Goal: Find specific page/section: Find specific page/section

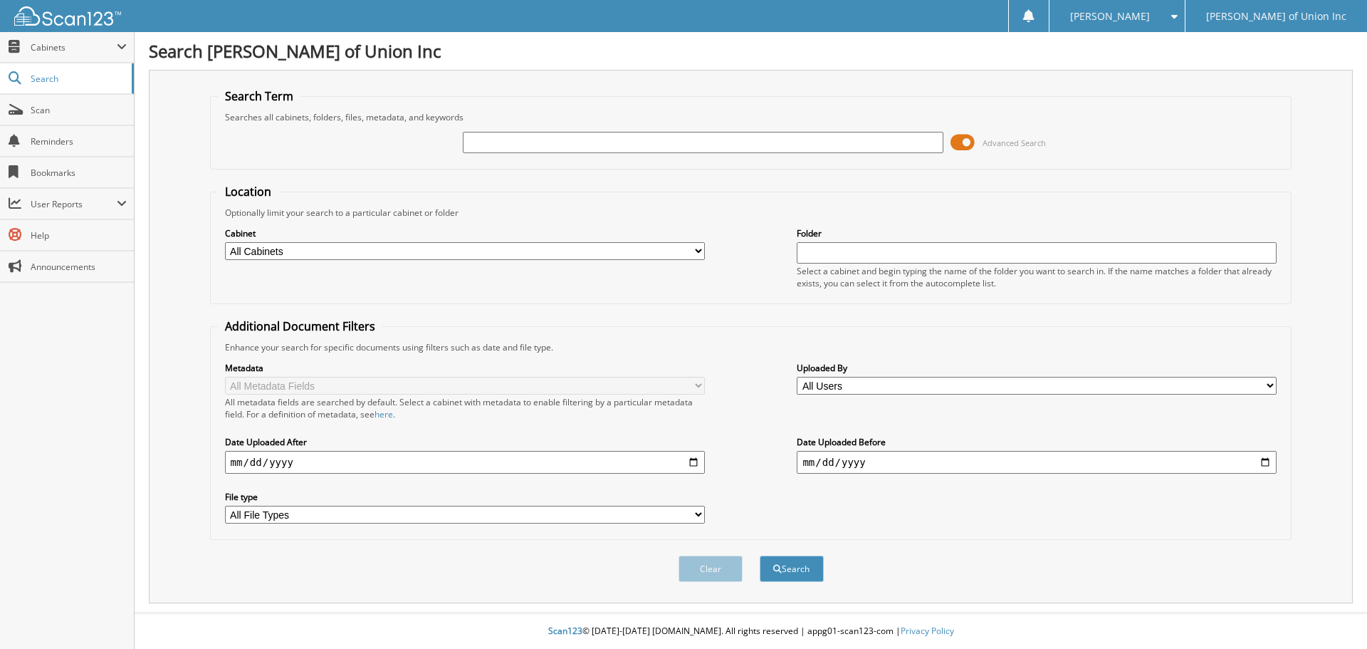
click at [494, 138] on input "text" at bounding box center [703, 142] width 480 height 21
type input "686686"
click at [374, 258] on select "All Cabinets ACCOUNTS PAYABLE CAR DEALS CASHIER REPORTS EMPLOYEE HANDBOOK FORMS…" at bounding box center [465, 251] width 480 height 18
select select "1850"
click at [225, 242] on select "All Cabinets ACCOUNTS PAYABLE CAR DEALS CASHIER REPORTS EMPLOYEE HANDBOOK FORMS…" at bounding box center [465, 251] width 480 height 18
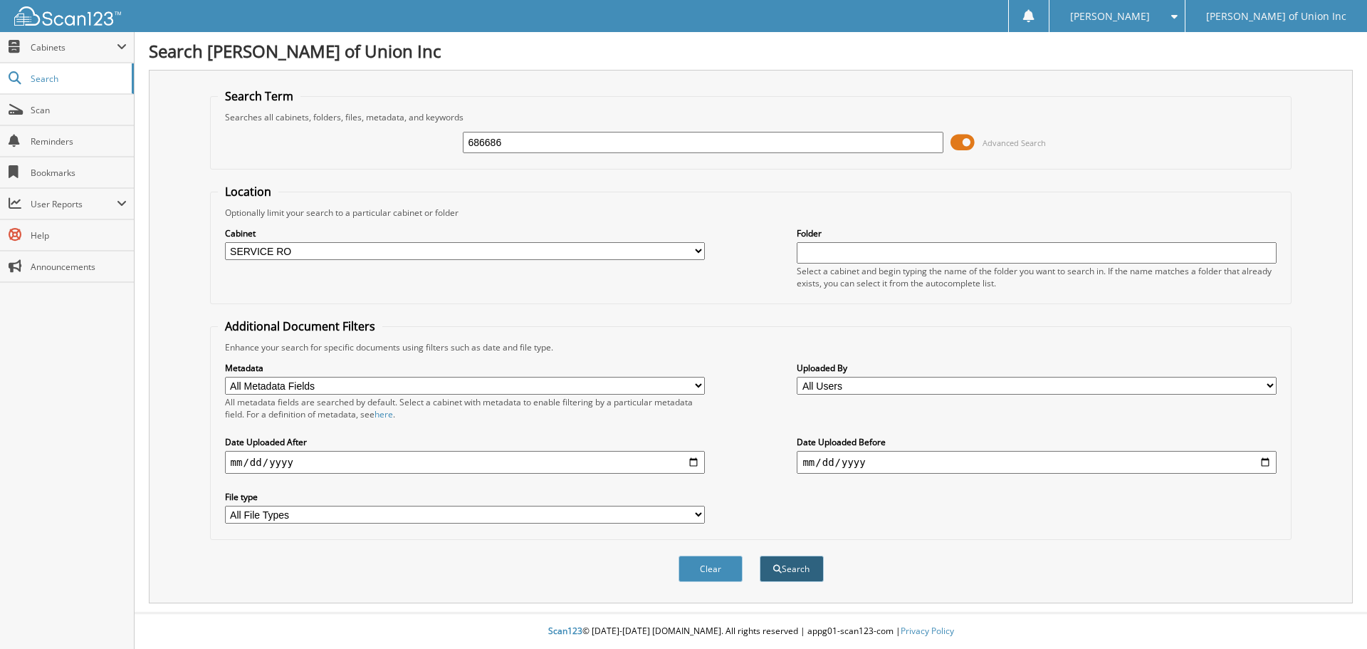
click at [796, 575] on button "Search" at bounding box center [792, 568] width 64 height 26
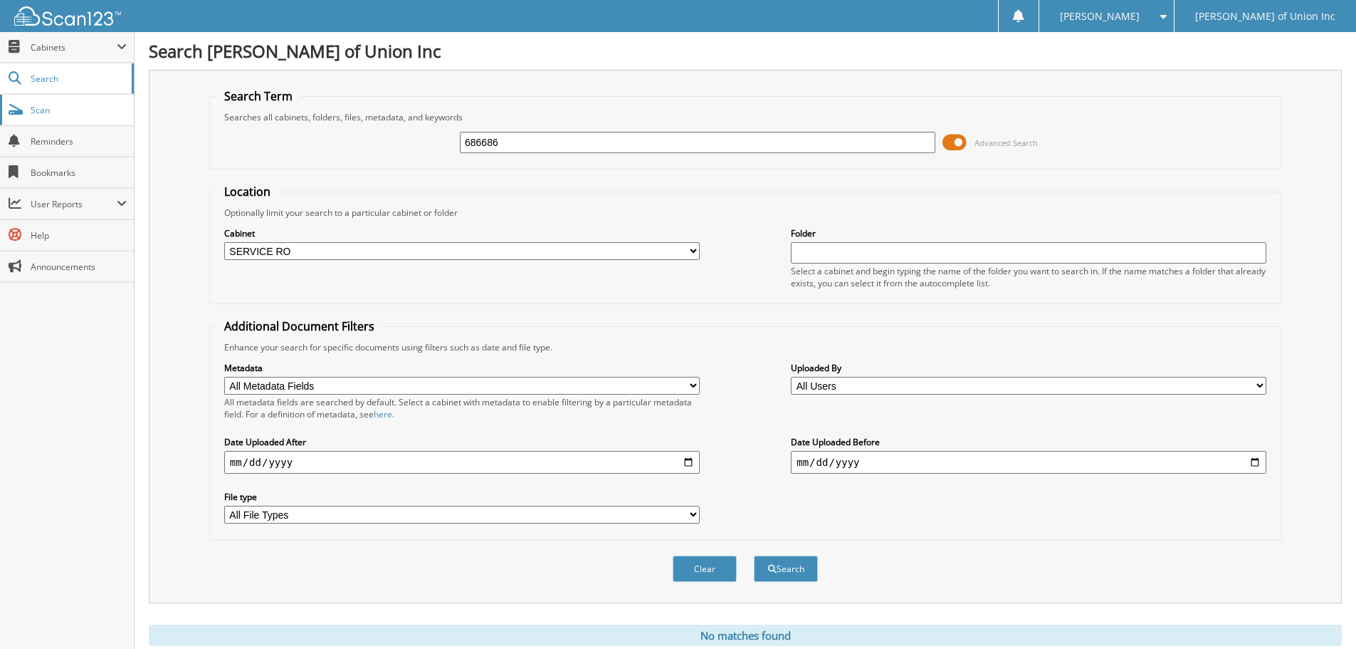
click at [43, 113] on span "Scan" at bounding box center [79, 110] width 96 height 12
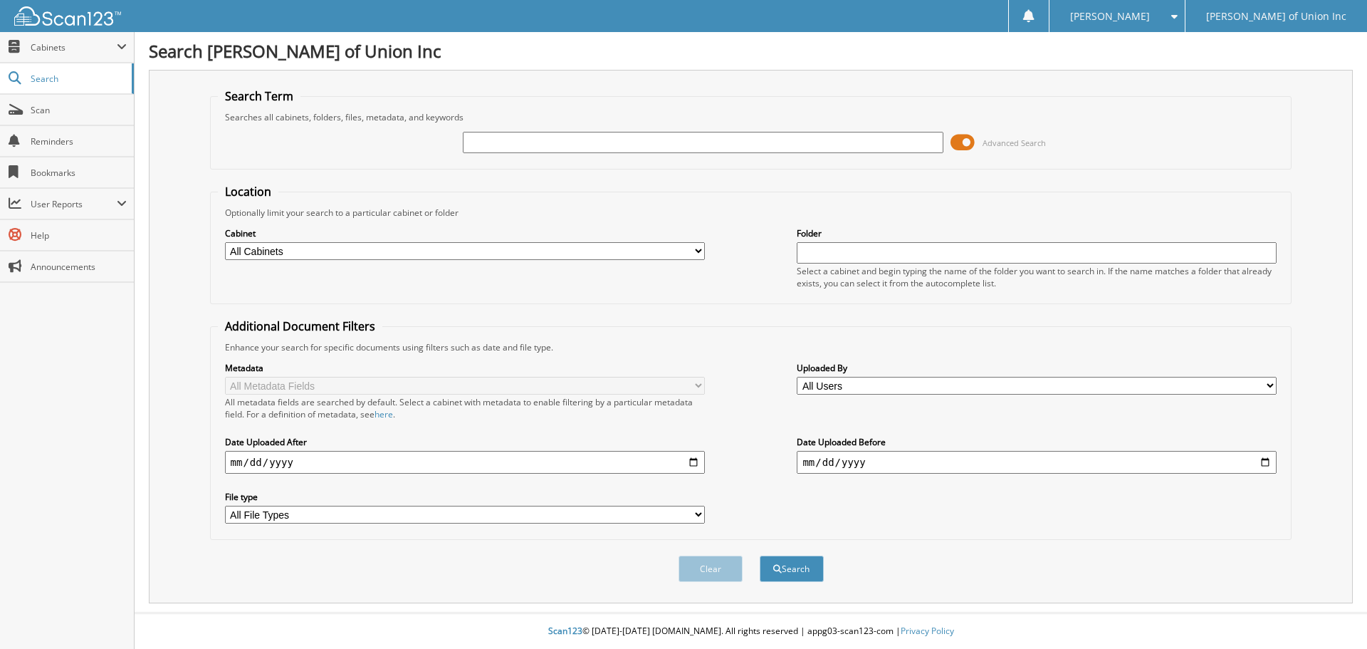
click at [492, 144] on input "text" at bounding box center [703, 142] width 480 height 21
type input "686686"
click at [445, 244] on select "All Cabinets ACCOUNTS PAYABLE CAR DEALS CASHIER REPORTS EMPLOYEE HANDBOOK FORMS…" at bounding box center [465, 251] width 480 height 18
select select "1850"
click at [225, 242] on select "All Cabinets ACCOUNTS PAYABLE CAR DEALS CASHIER REPORTS EMPLOYEE HANDBOOK FORMS…" at bounding box center [465, 251] width 480 height 18
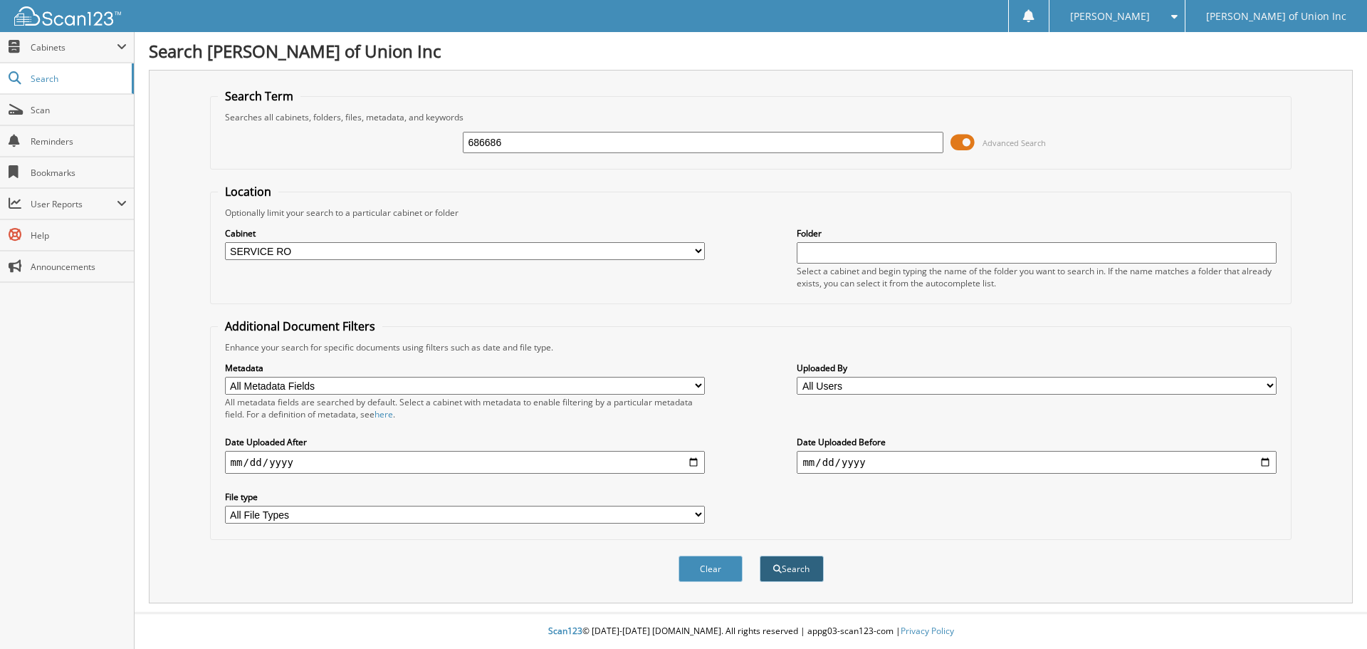
click at [805, 569] on button "Search" at bounding box center [792, 568] width 64 height 26
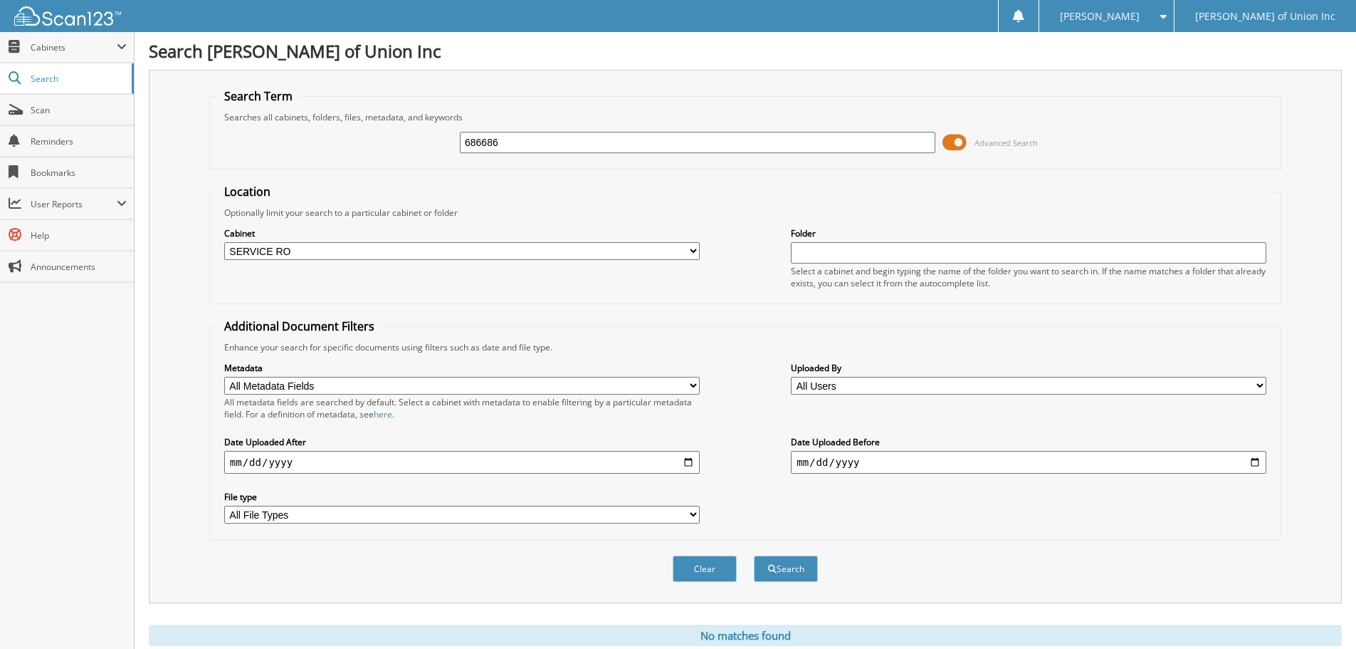
click at [509, 138] on input "686686" at bounding box center [698, 142] width 476 height 21
type input "6"
type input "687763"
click at [754, 555] on button "Search" at bounding box center [786, 568] width 64 height 26
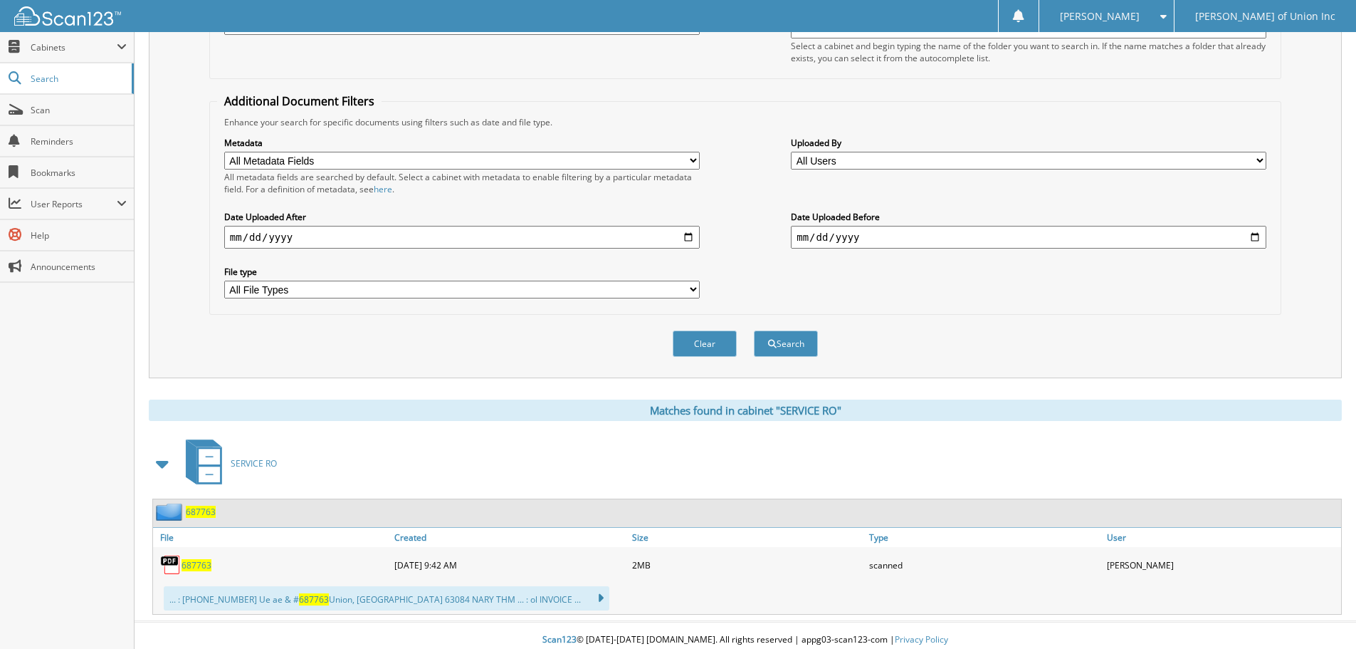
scroll to position [234, 0]
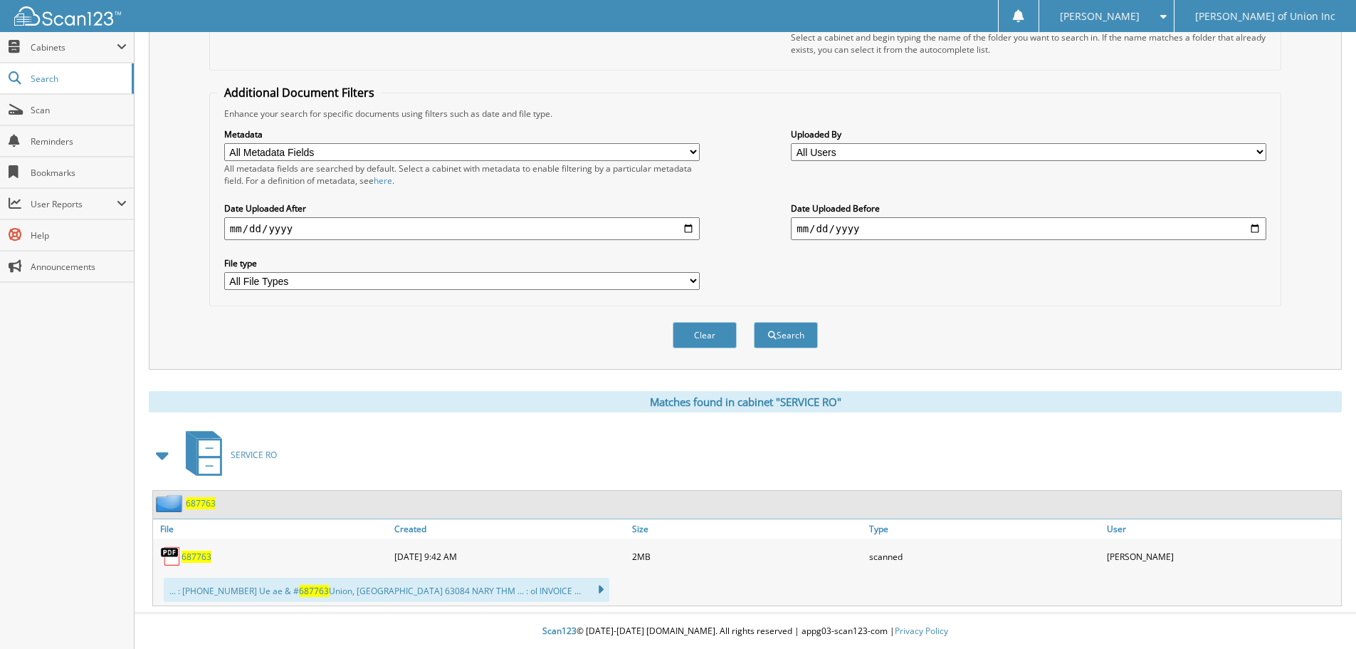
click at [199, 554] on span "687763" at bounding box center [197, 556] width 30 height 12
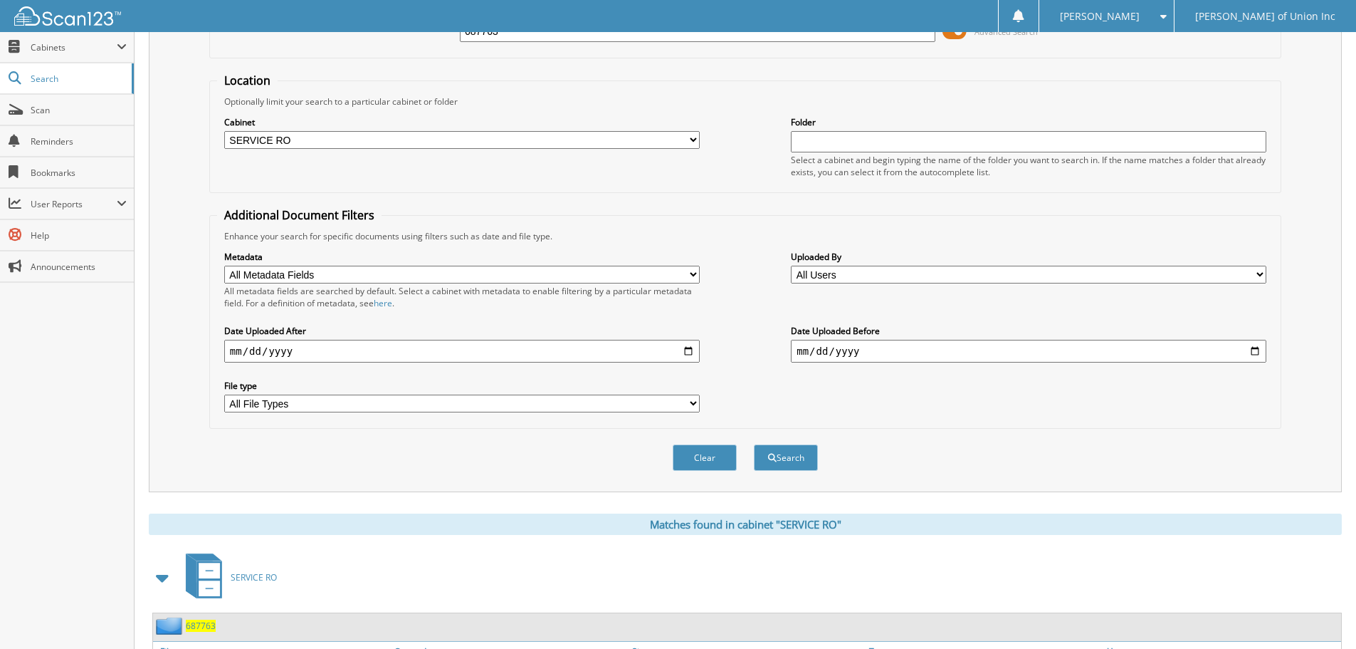
scroll to position [0, 0]
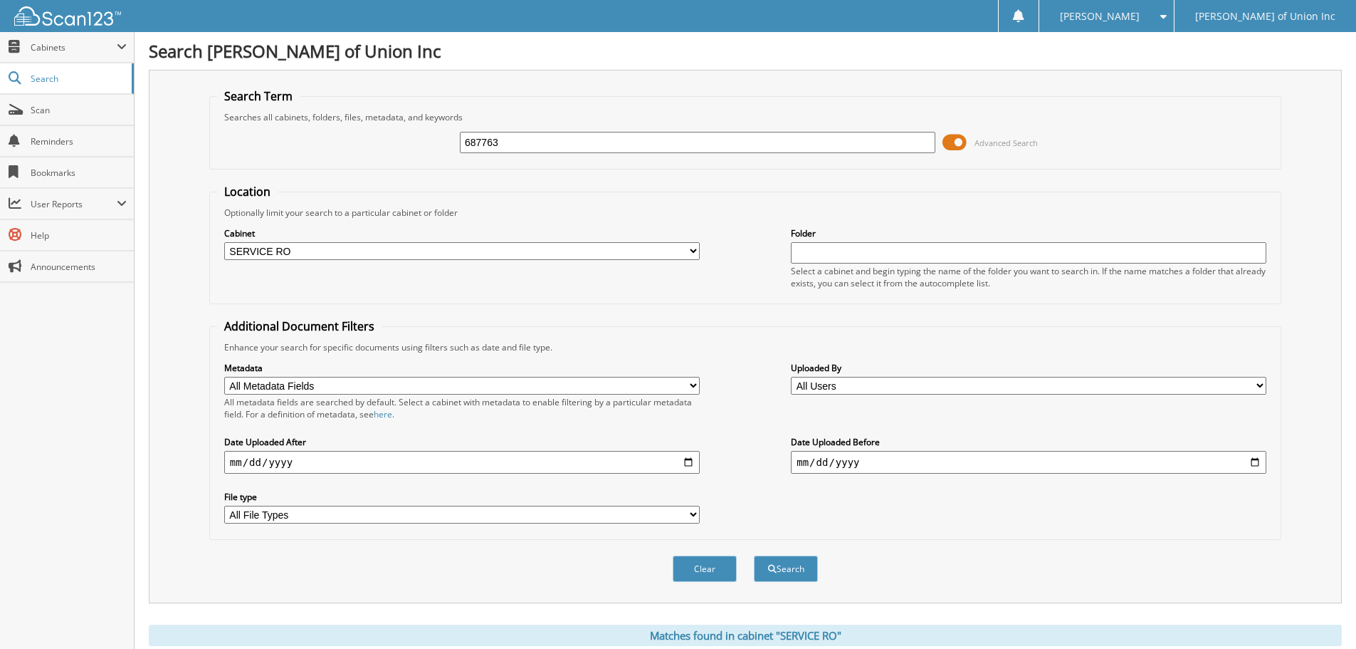
click at [513, 145] on input "687763" at bounding box center [698, 142] width 476 height 21
type input "6"
type input "687599"
click at [779, 570] on button "Search" at bounding box center [786, 568] width 64 height 26
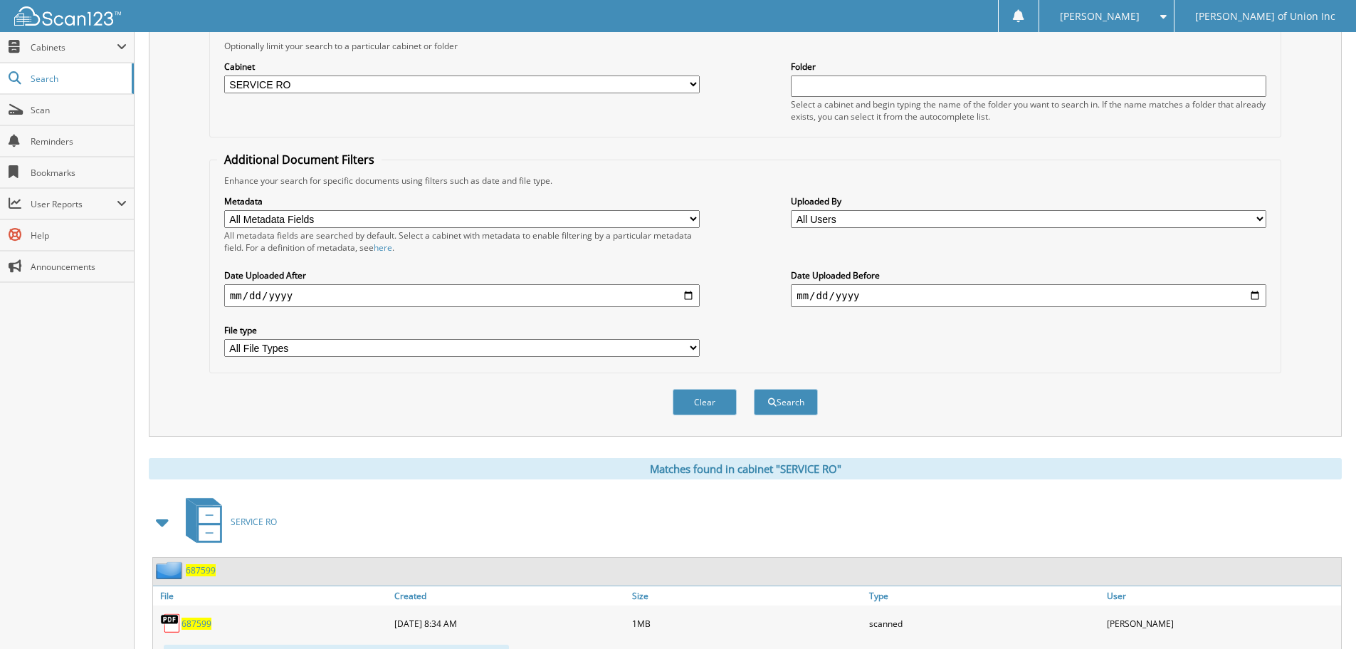
scroll to position [234, 0]
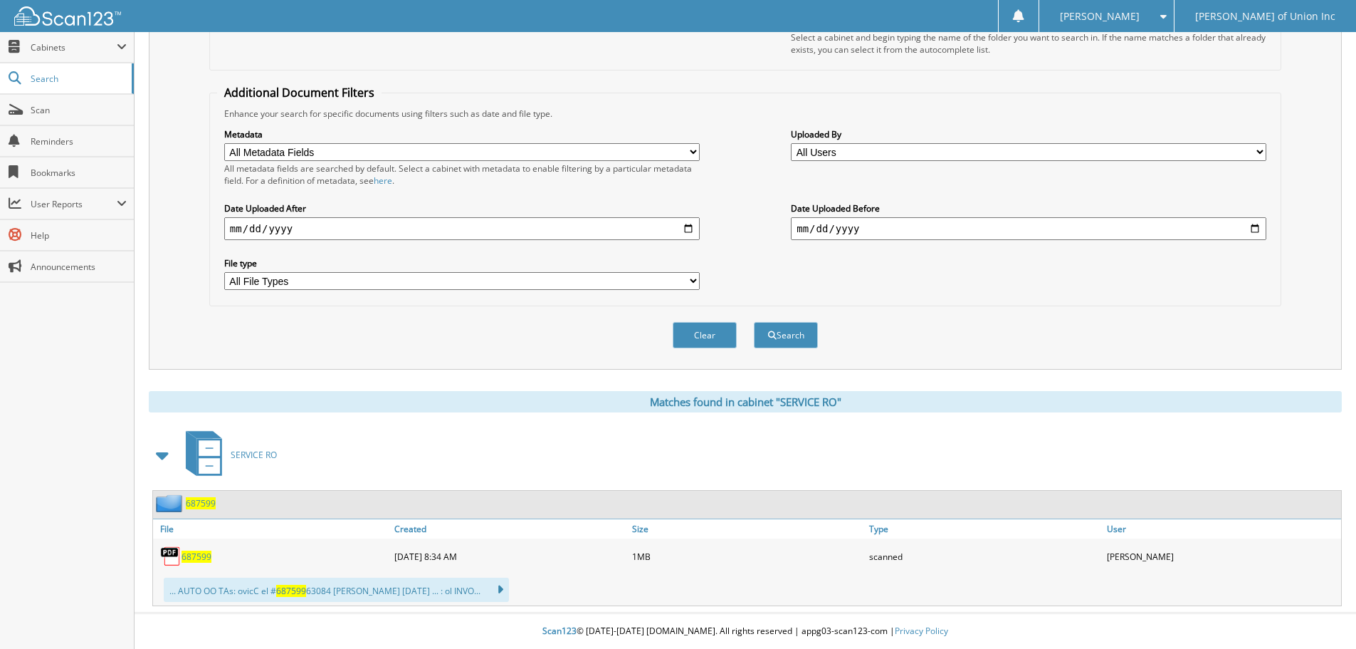
click at [190, 558] on span "687599" at bounding box center [197, 556] width 30 height 12
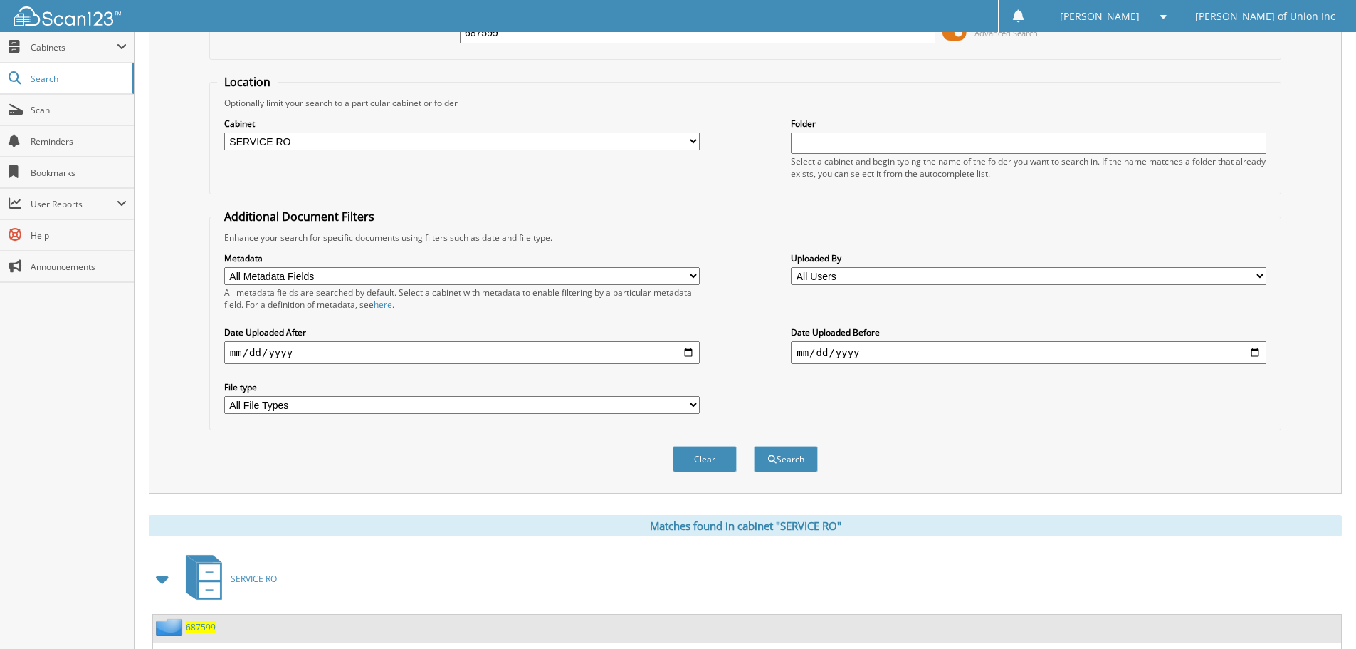
scroll to position [0, 0]
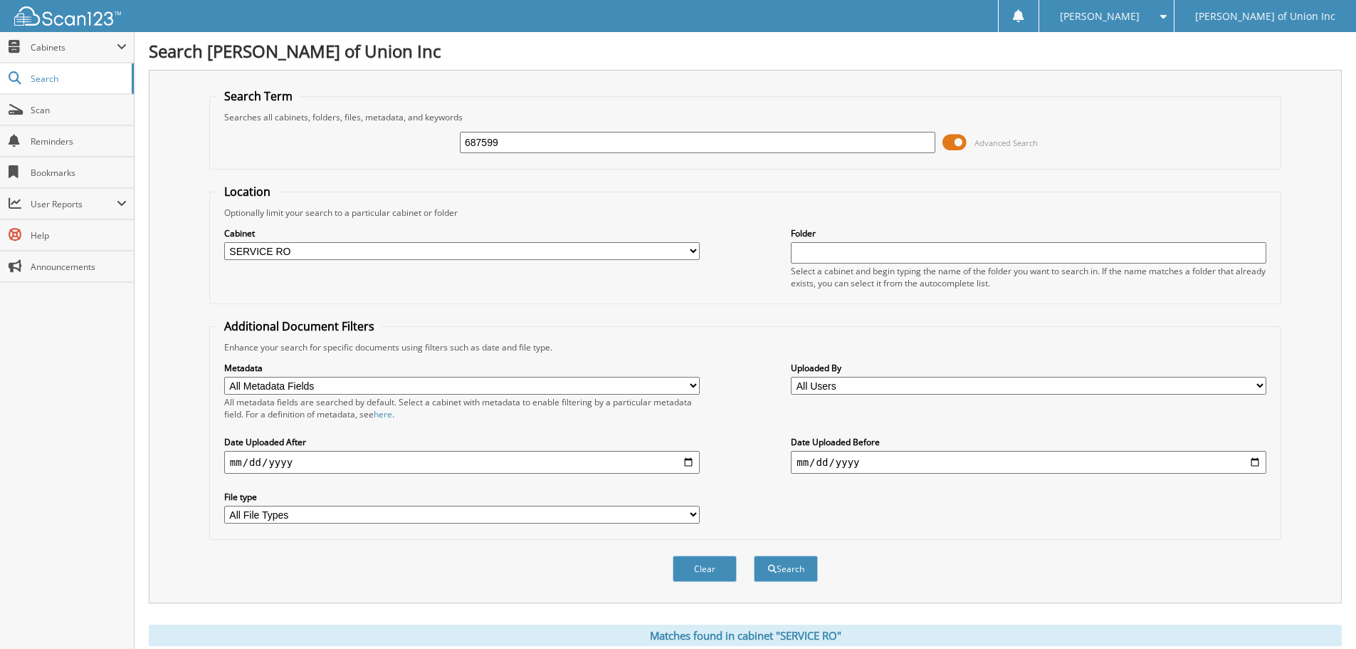
click at [504, 136] on input "687599" at bounding box center [698, 142] width 476 height 21
type input "6"
type input "686686"
click at [807, 563] on button "Search" at bounding box center [786, 568] width 64 height 26
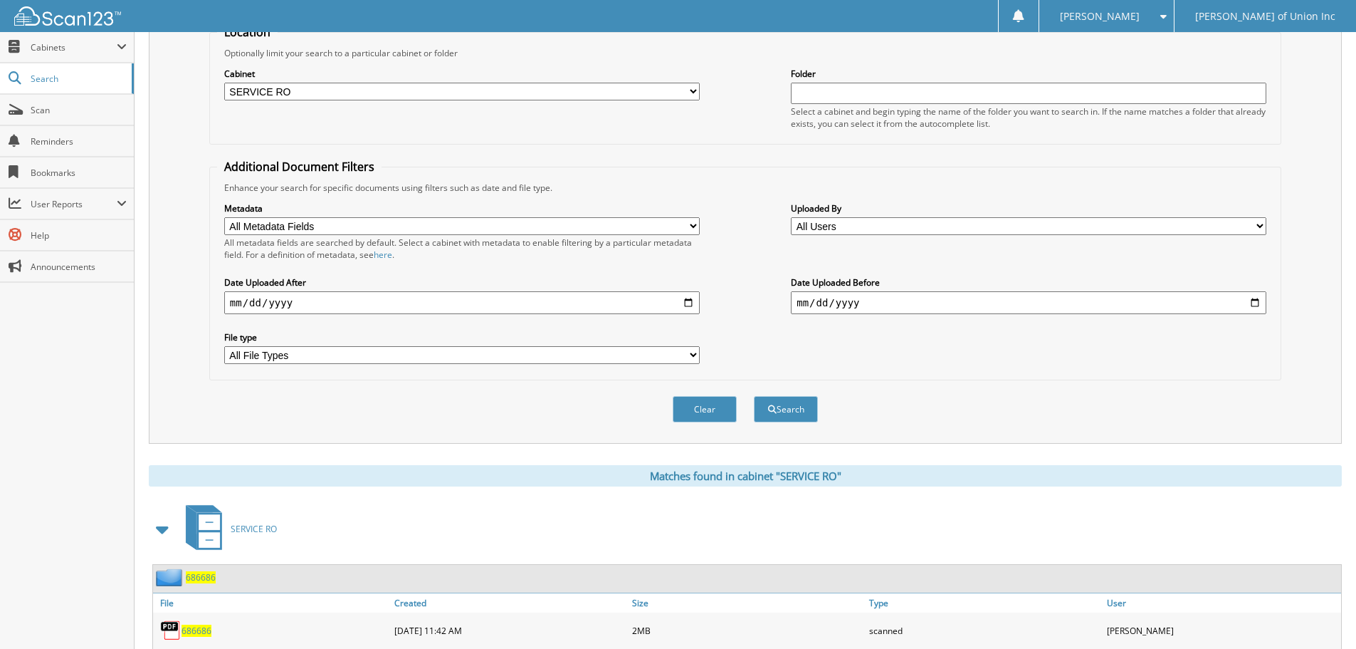
scroll to position [21, 0]
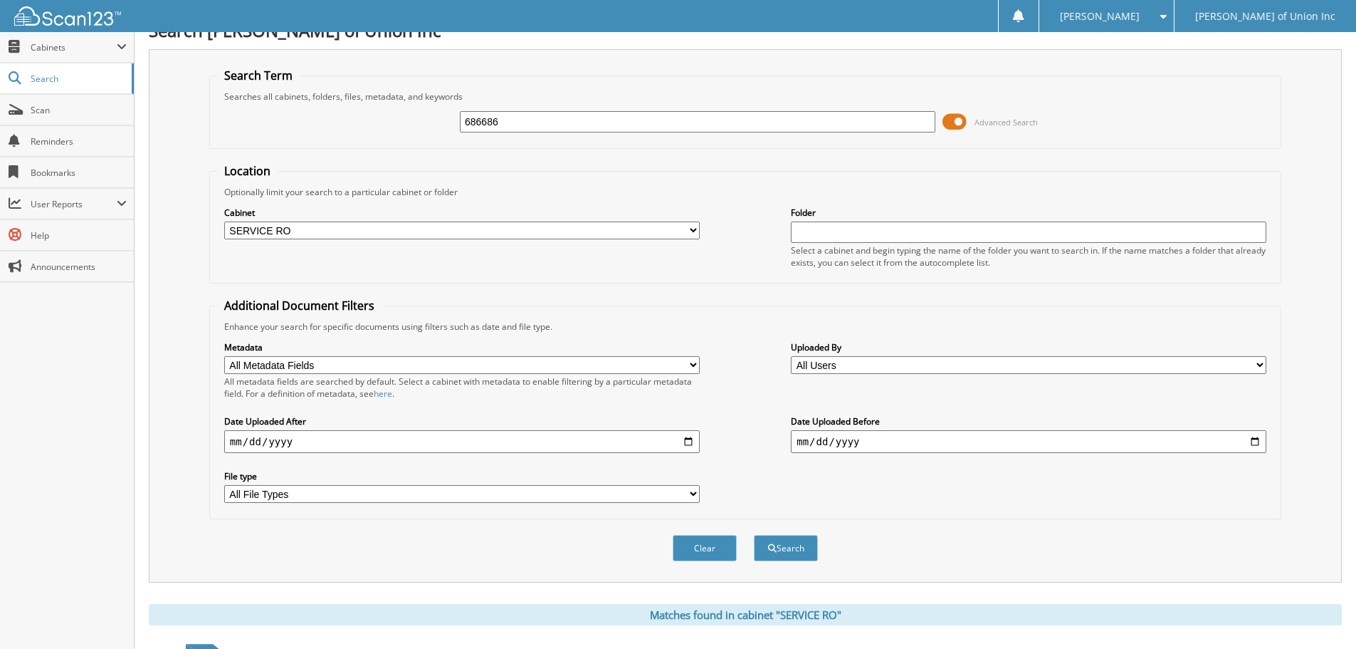
click at [521, 124] on input "686686" at bounding box center [698, 121] width 476 height 21
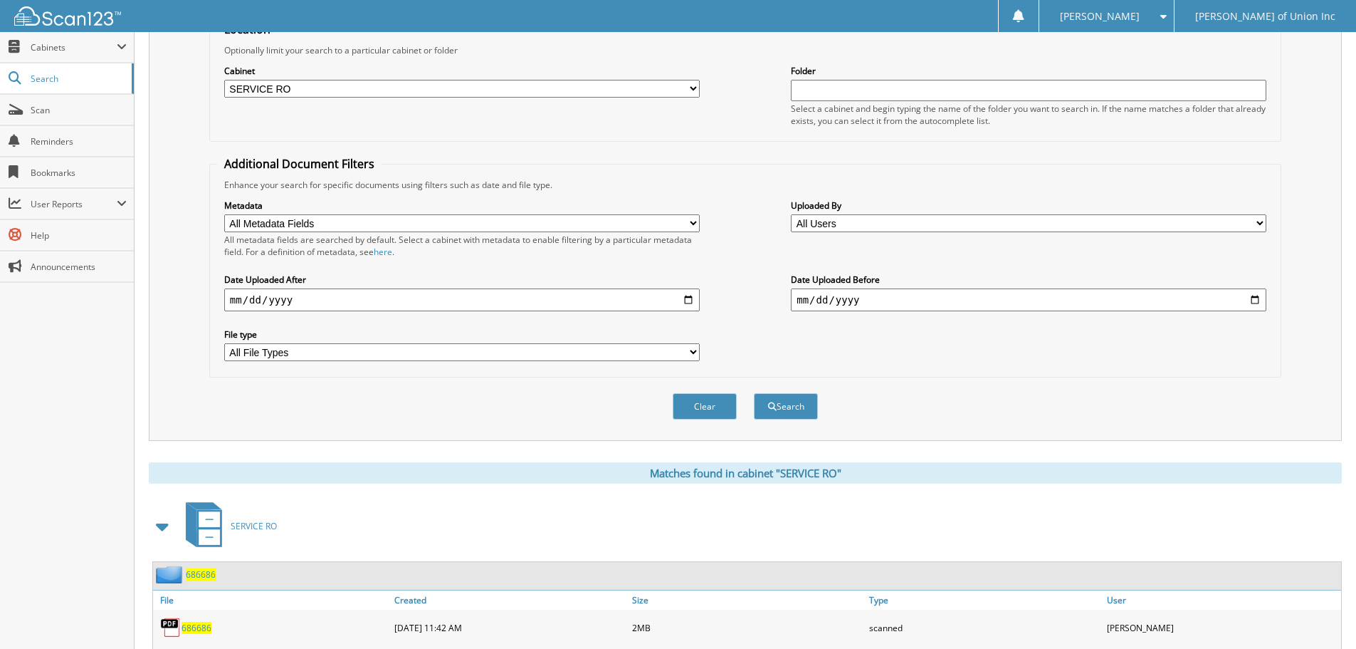
scroll to position [234, 0]
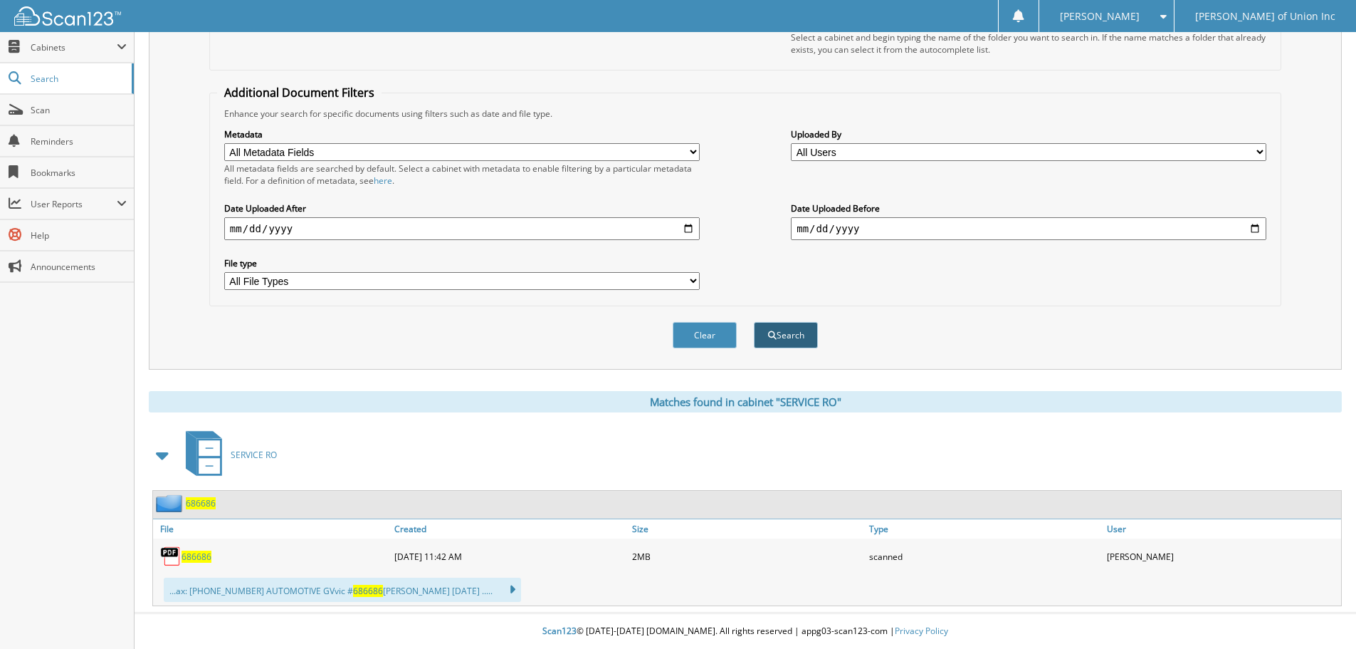
type input "687872"
click at [785, 330] on button "Search" at bounding box center [786, 335] width 64 height 26
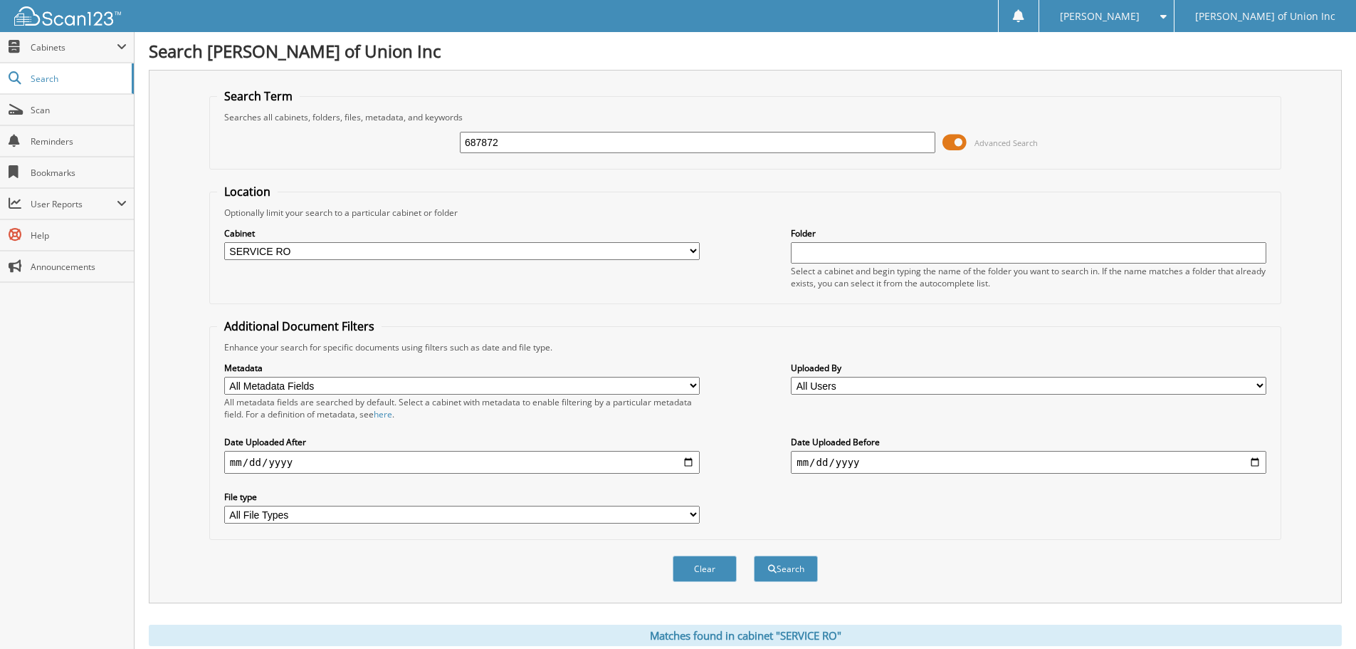
click at [506, 135] on input "687872" at bounding box center [698, 142] width 476 height 21
type input "686964"
click at [795, 575] on button "Search" at bounding box center [786, 568] width 64 height 26
click at [40, 109] on span "Scan" at bounding box center [79, 110] width 96 height 12
